Goal: Task Accomplishment & Management: Complete application form

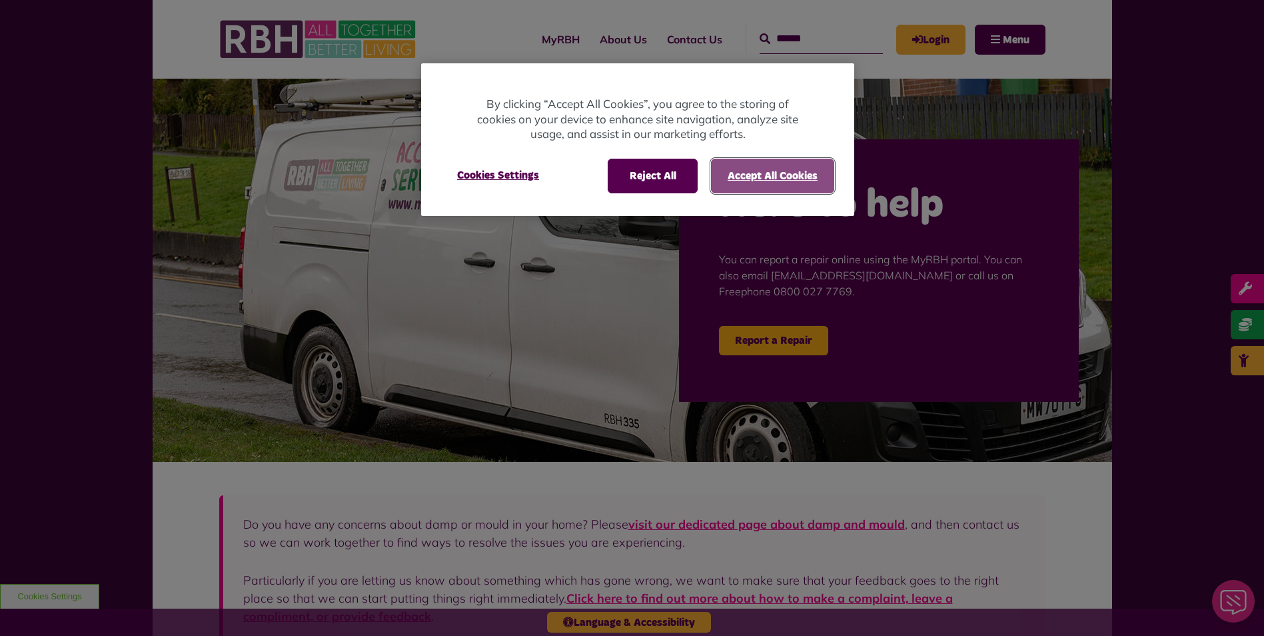
click at [766, 177] on button "Accept All Cookies" at bounding box center [772, 176] width 123 height 35
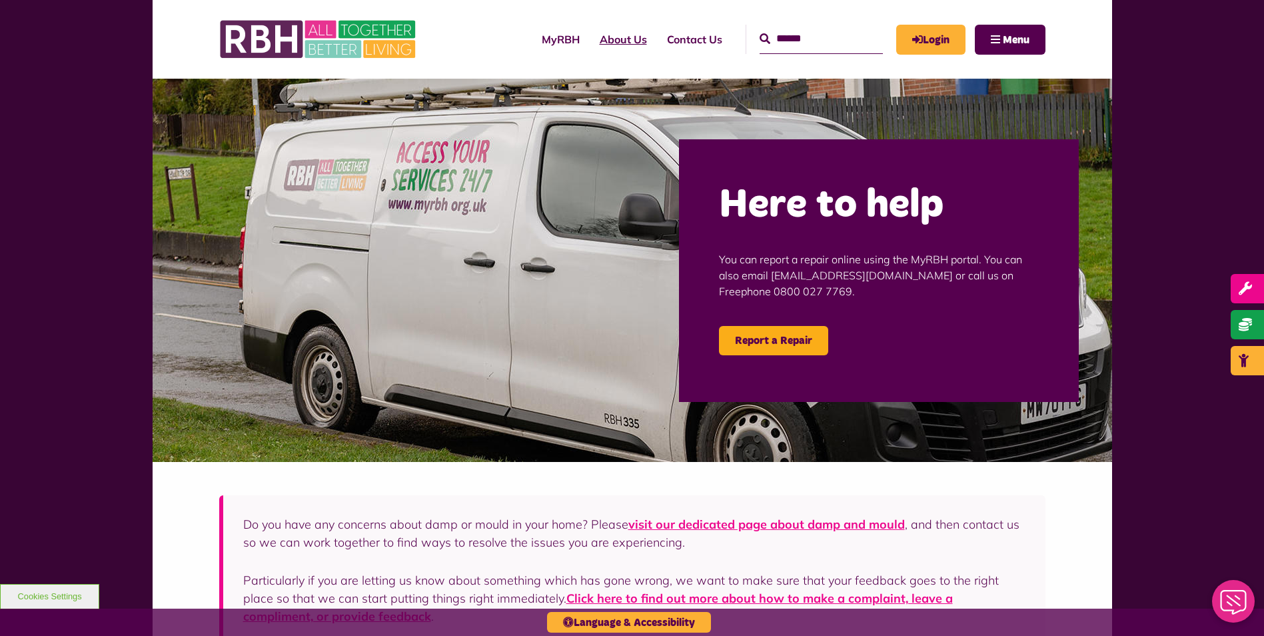
click at [596, 39] on link "About Us" at bounding box center [623, 39] width 67 height 36
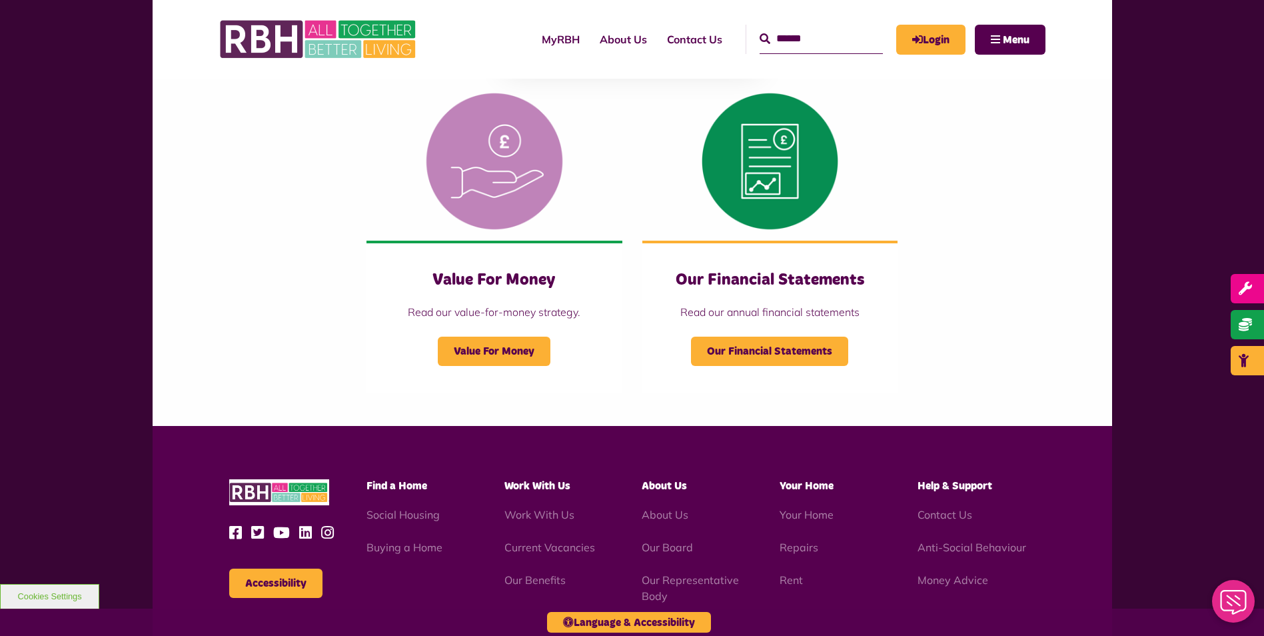
scroll to position [1333, 0]
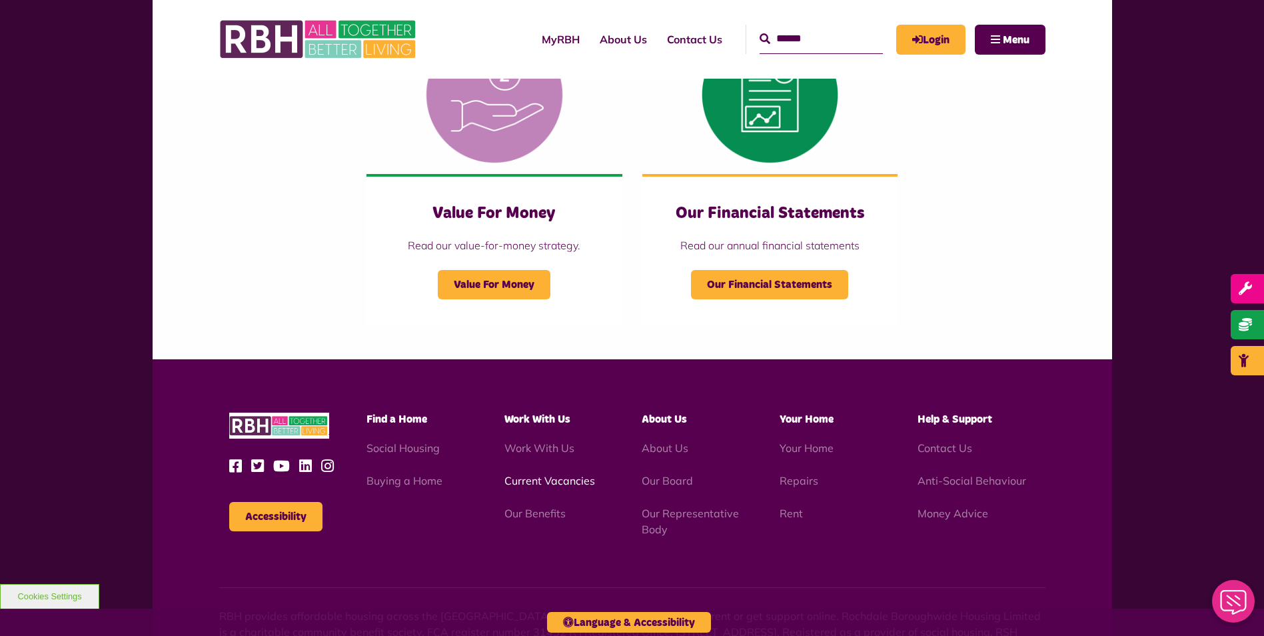
click at [522, 480] on link "Current Vacancies" at bounding box center [549, 480] width 91 height 13
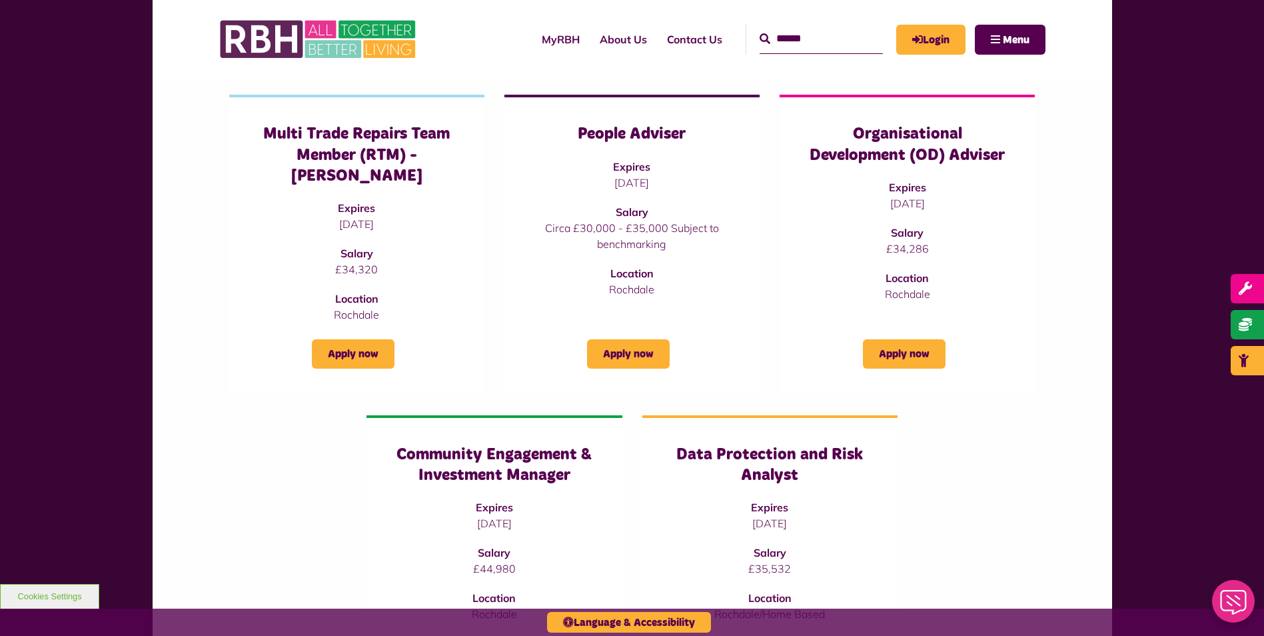
scroll to position [267, 0]
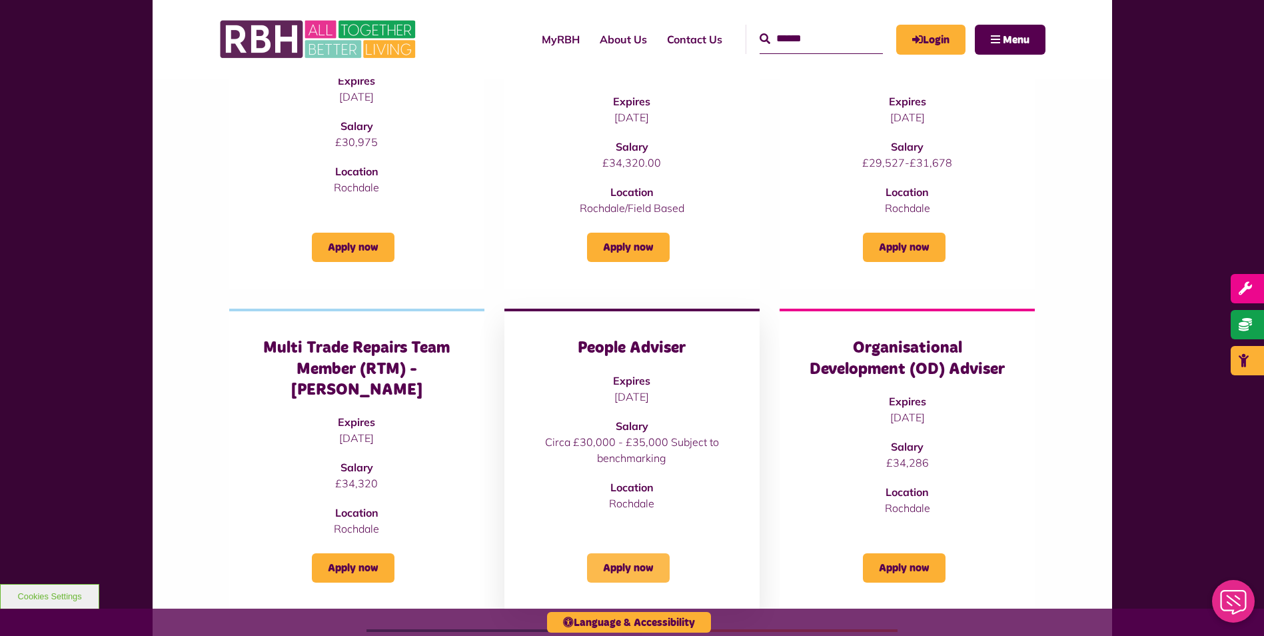
click at [640, 553] on link "Apply now" at bounding box center [628, 567] width 83 height 29
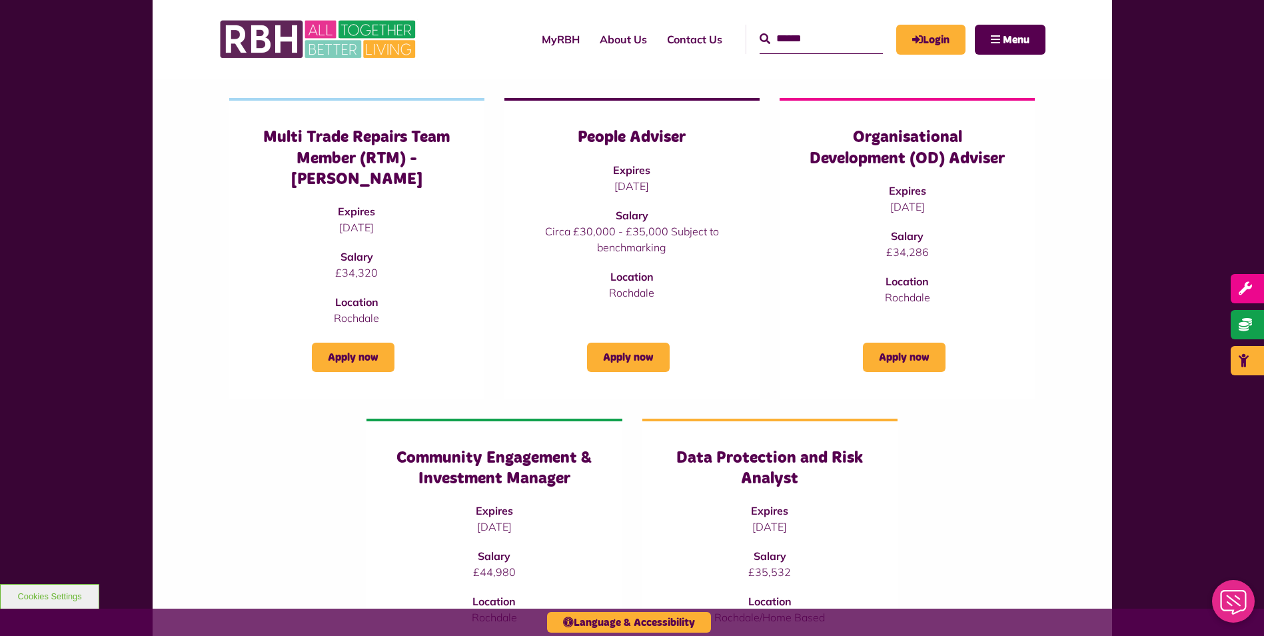
scroll to position [466, 0]
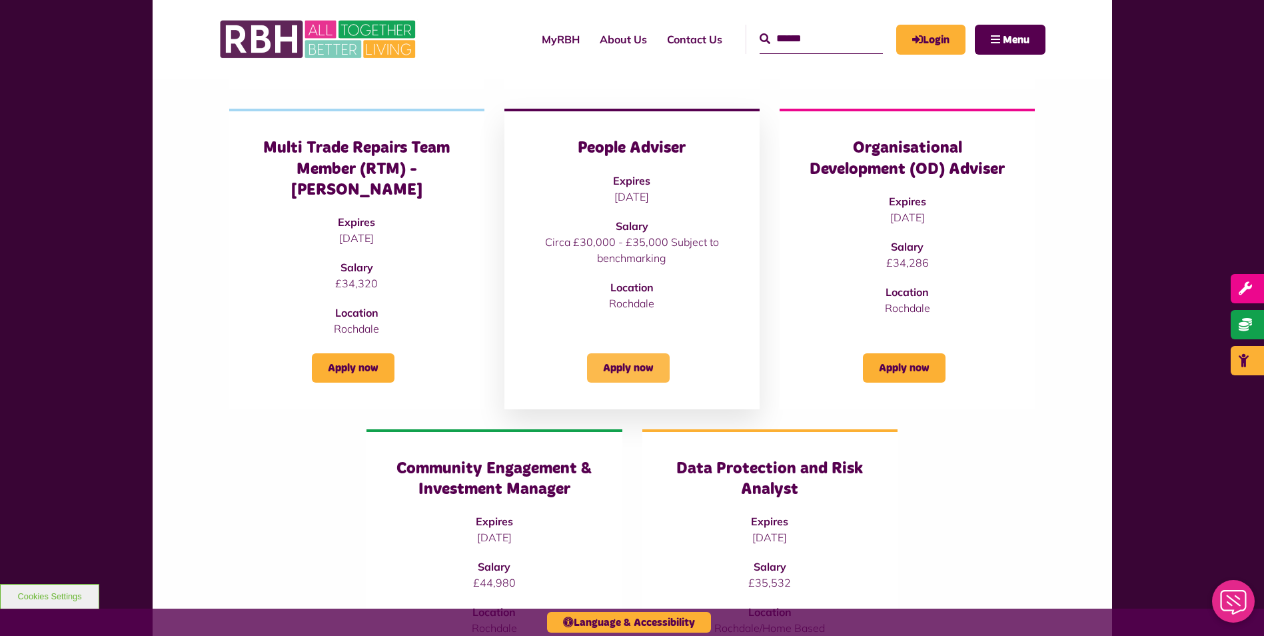
click at [634, 353] on link "Apply now" at bounding box center [628, 367] width 83 height 29
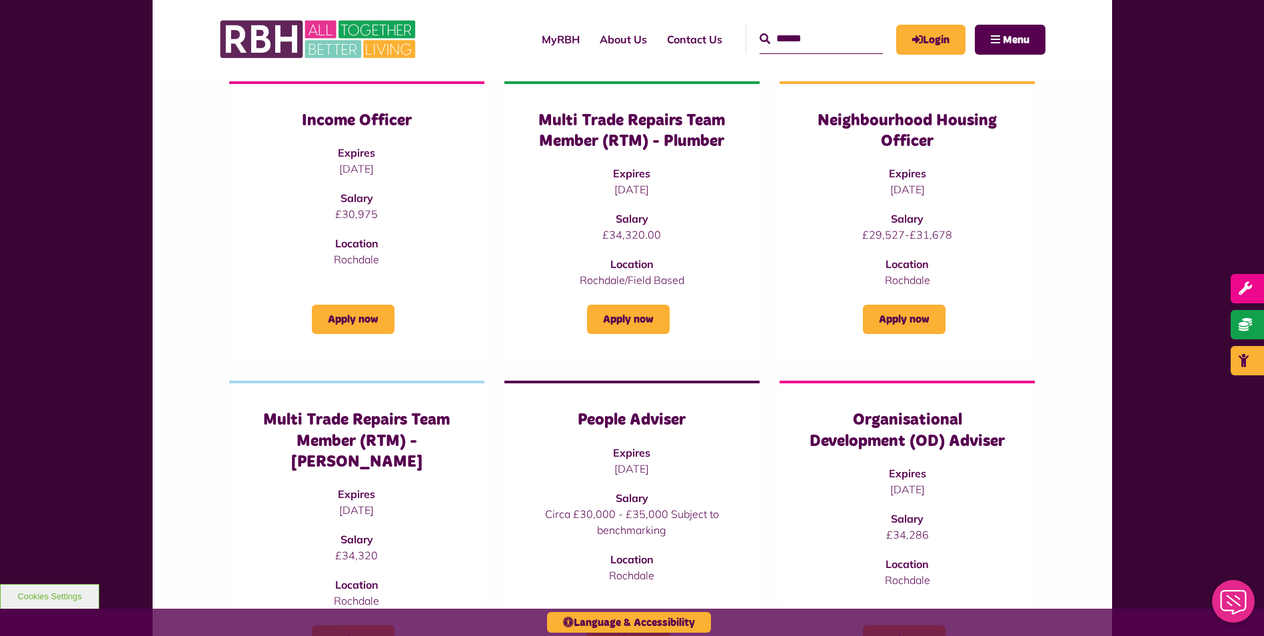
scroll to position [67, 0]
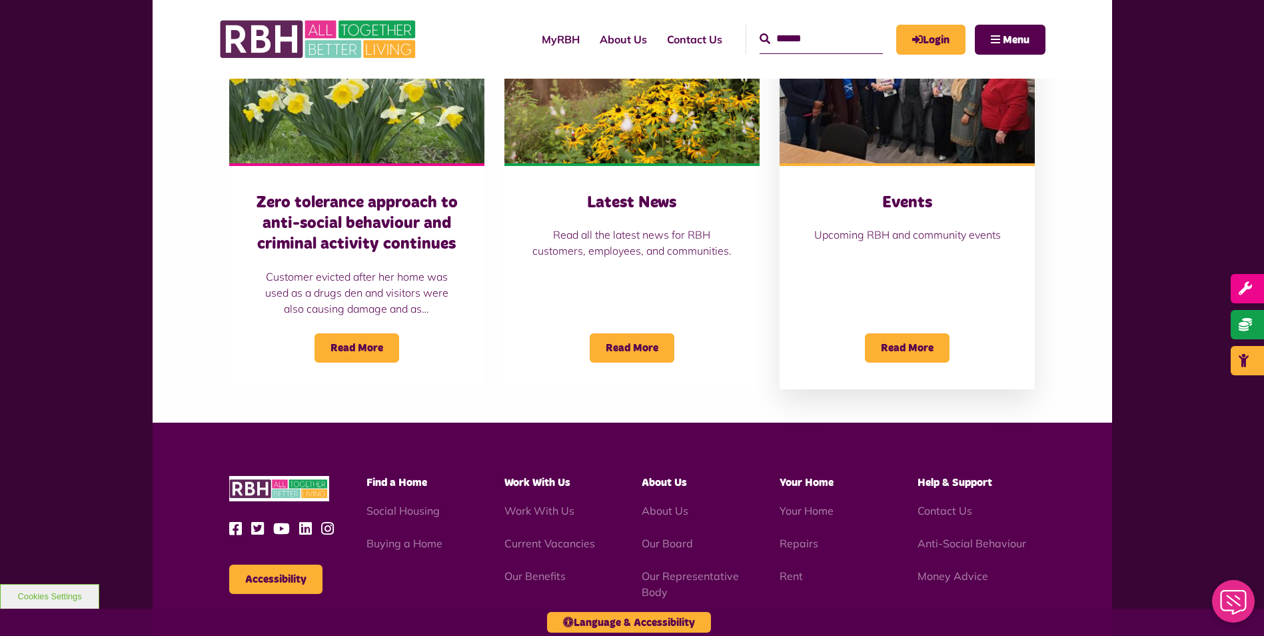
scroll to position [1181, 0]
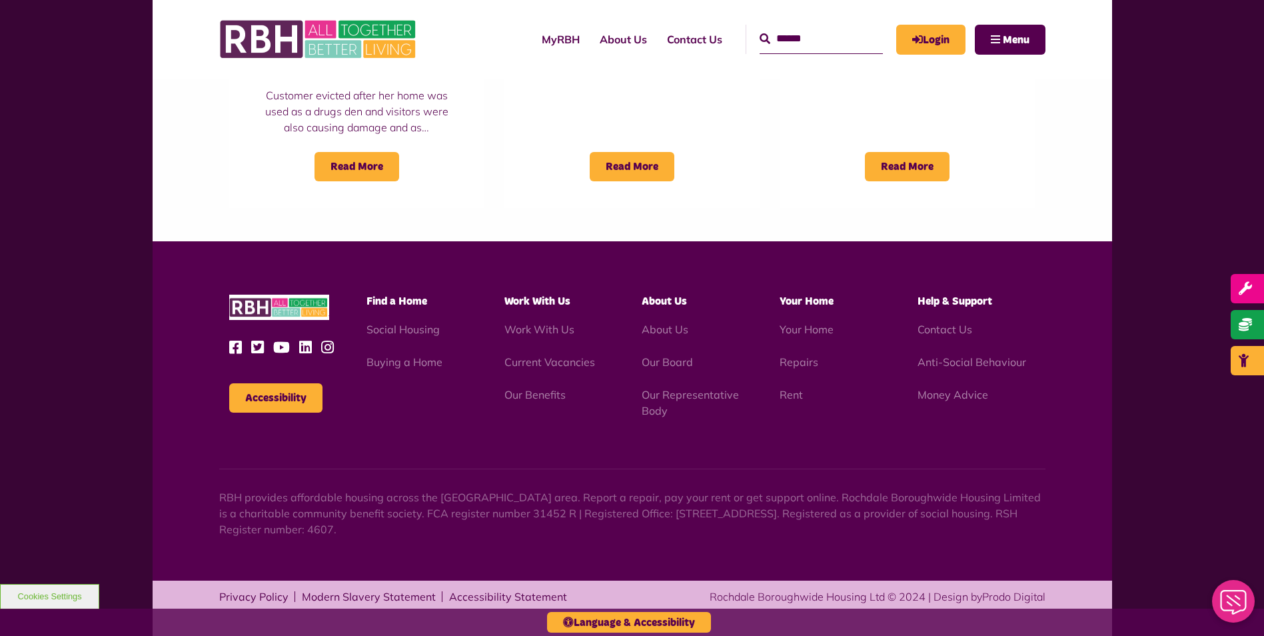
click at [554, 370] on li "Current Vacancies" at bounding box center [563, 362] width 118 height 16
click at [556, 365] on link "Current Vacancies" at bounding box center [549, 361] width 91 height 13
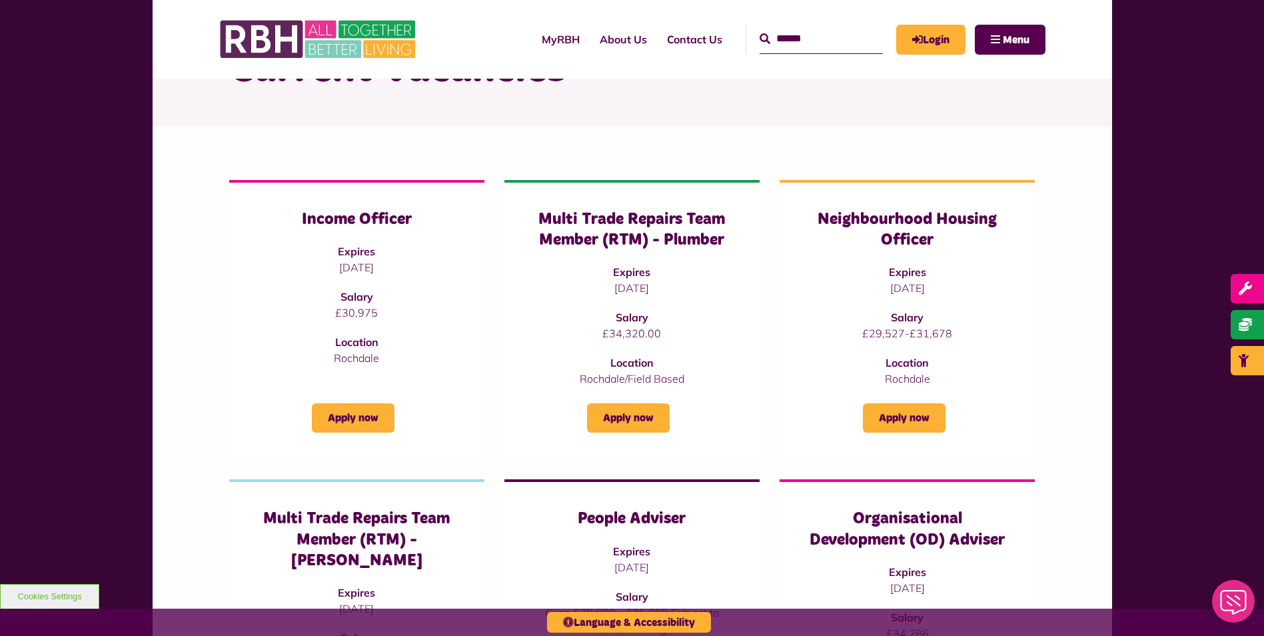
scroll to position [133, 0]
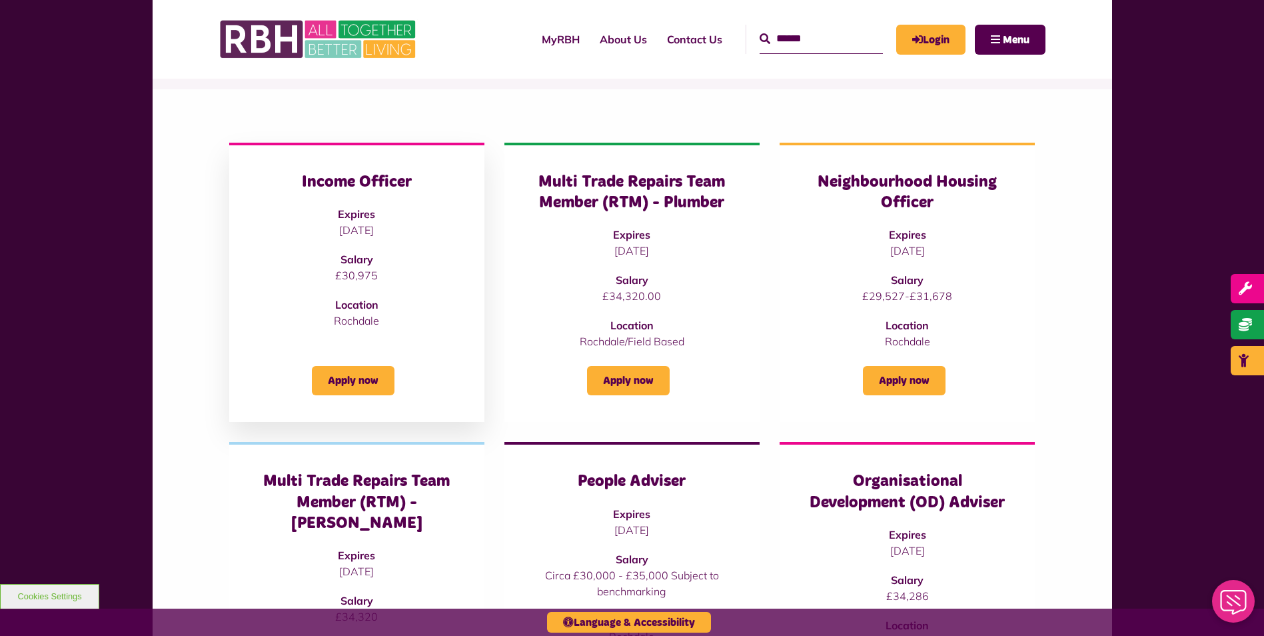
click at [366, 182] on h3 "Income Officer" at bounding box center [357, 182] width 202 height 21
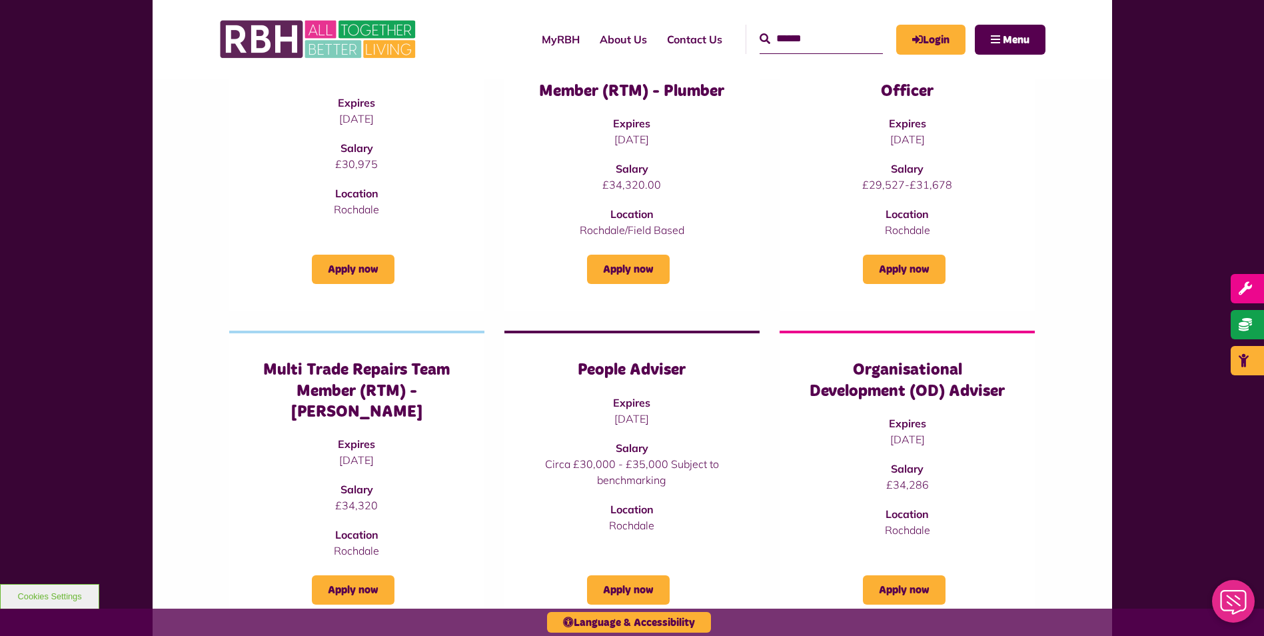
scroll to position [267, 0]
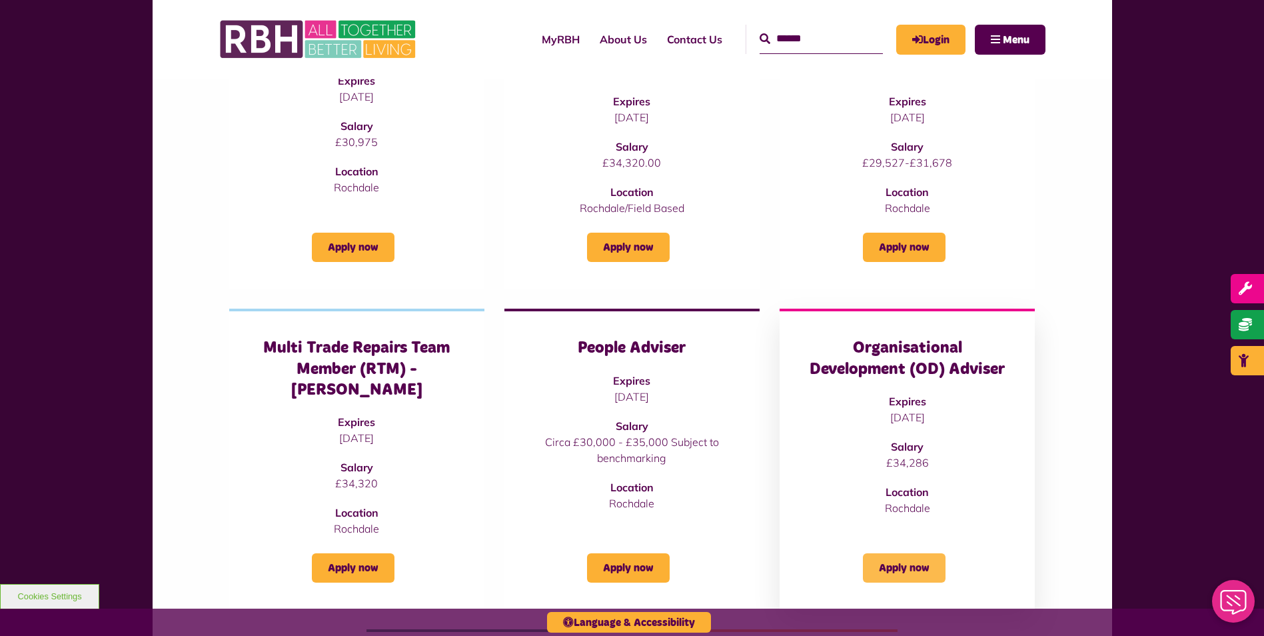
click at [912, 553] on link "Apply now" at bounding box center [904, 567] width 83 height 29
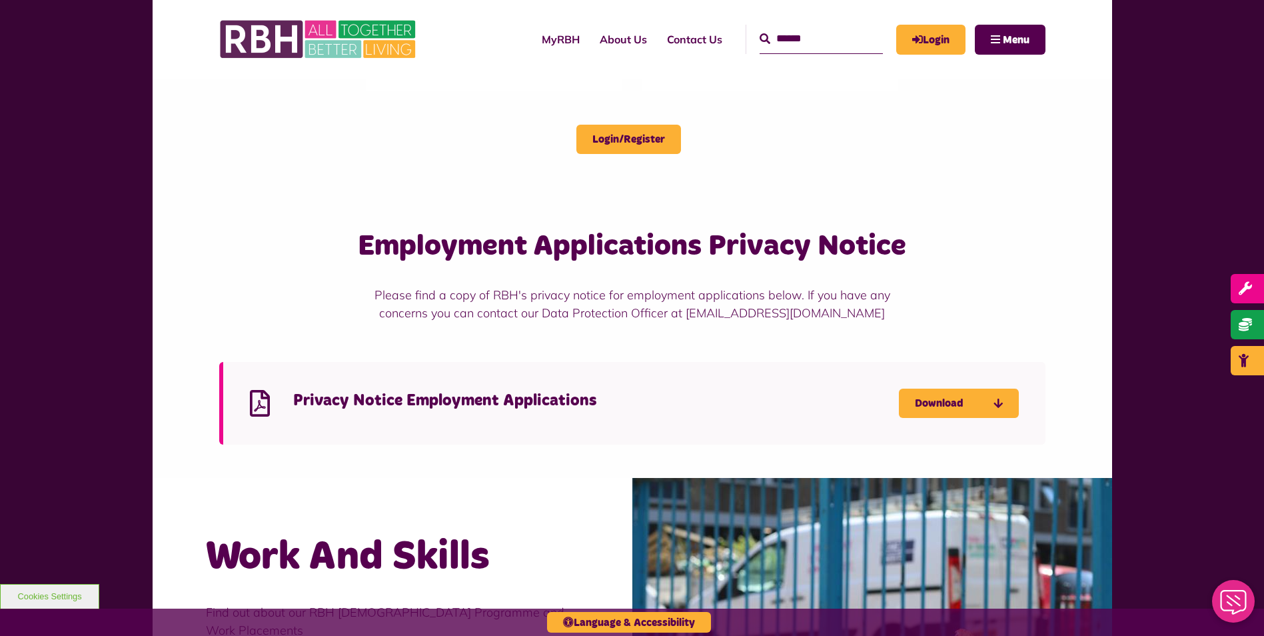
scroll to position [1266, 0]
